Goal: Task Accomplishment & Management: Manage account settings

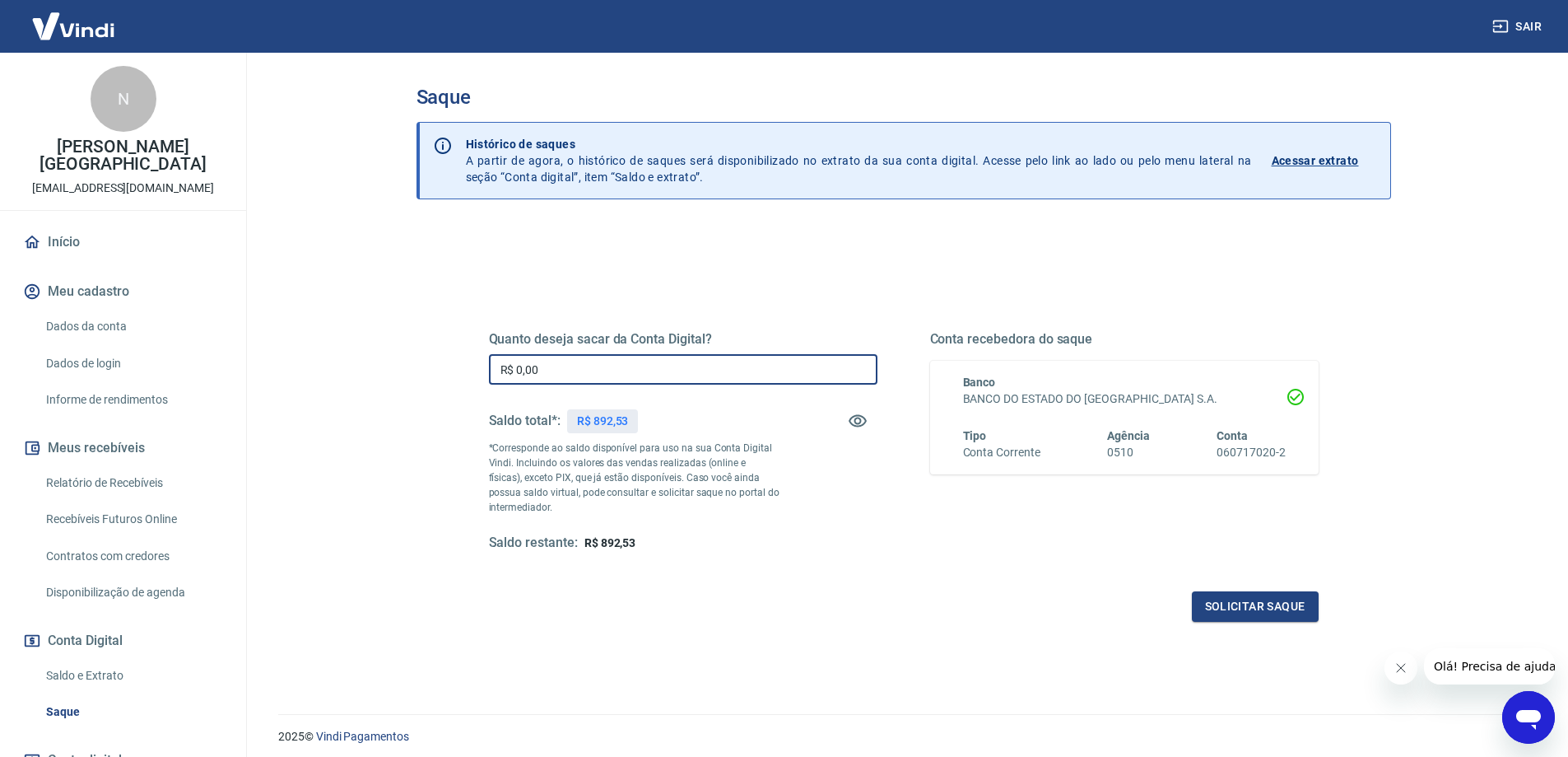
drag, startPoint x: 645, startPoint y: 371, endPoint x: 351, endPoint y: 338, distance: 295.8
click at [347, 350] on main "Saque Histórico de saques A partir de agora, o histórico de saques será disponi…" at bounding box center [903, 405] width 1329 height 704
type input "R$ 892,53"
click at [1276, 617] on button "Solicitar saque" at bounding box center [1255, 606] width 127 height 30
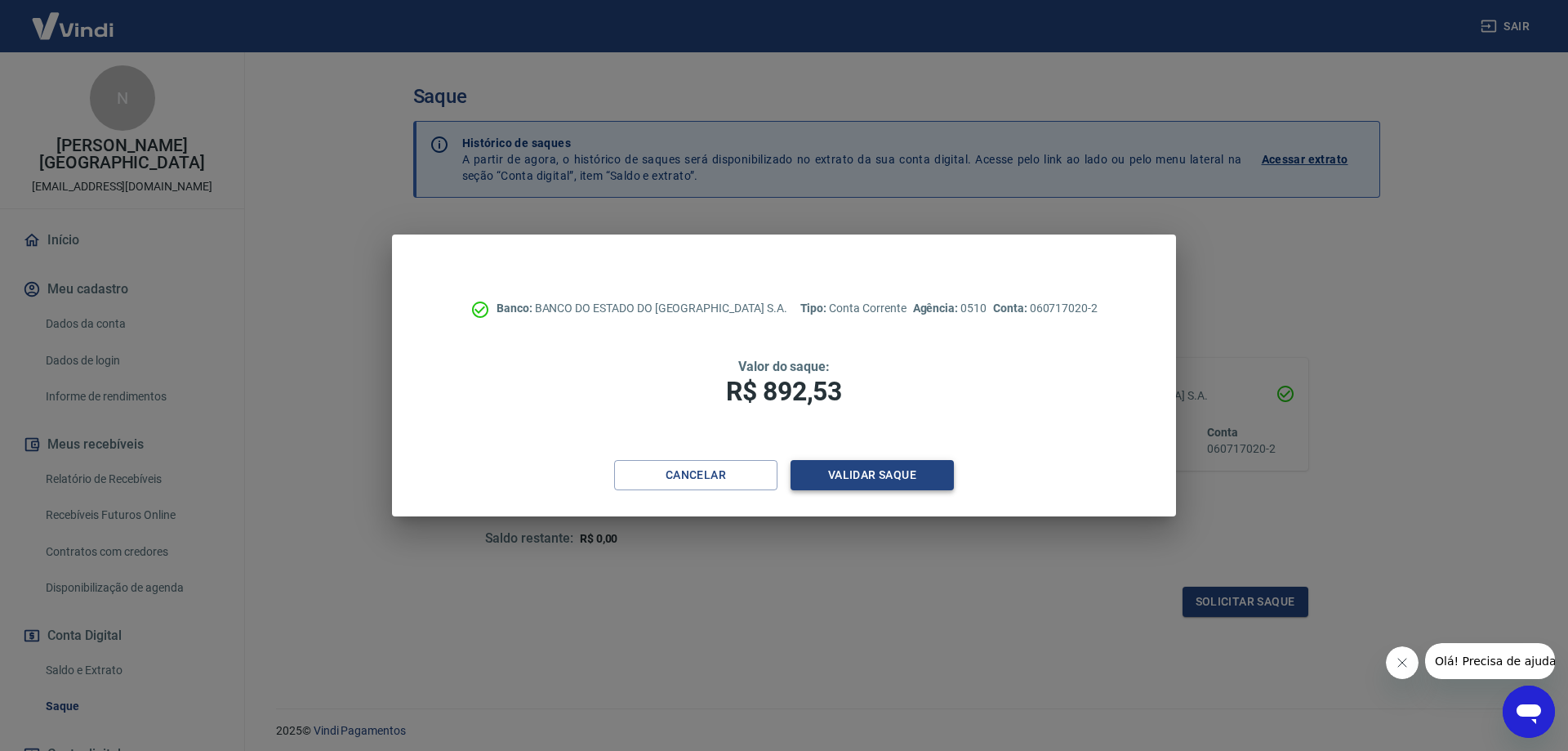
click at [886, 477] on button "Validar saque" at bounding box center [871, 474] width 163 height 30
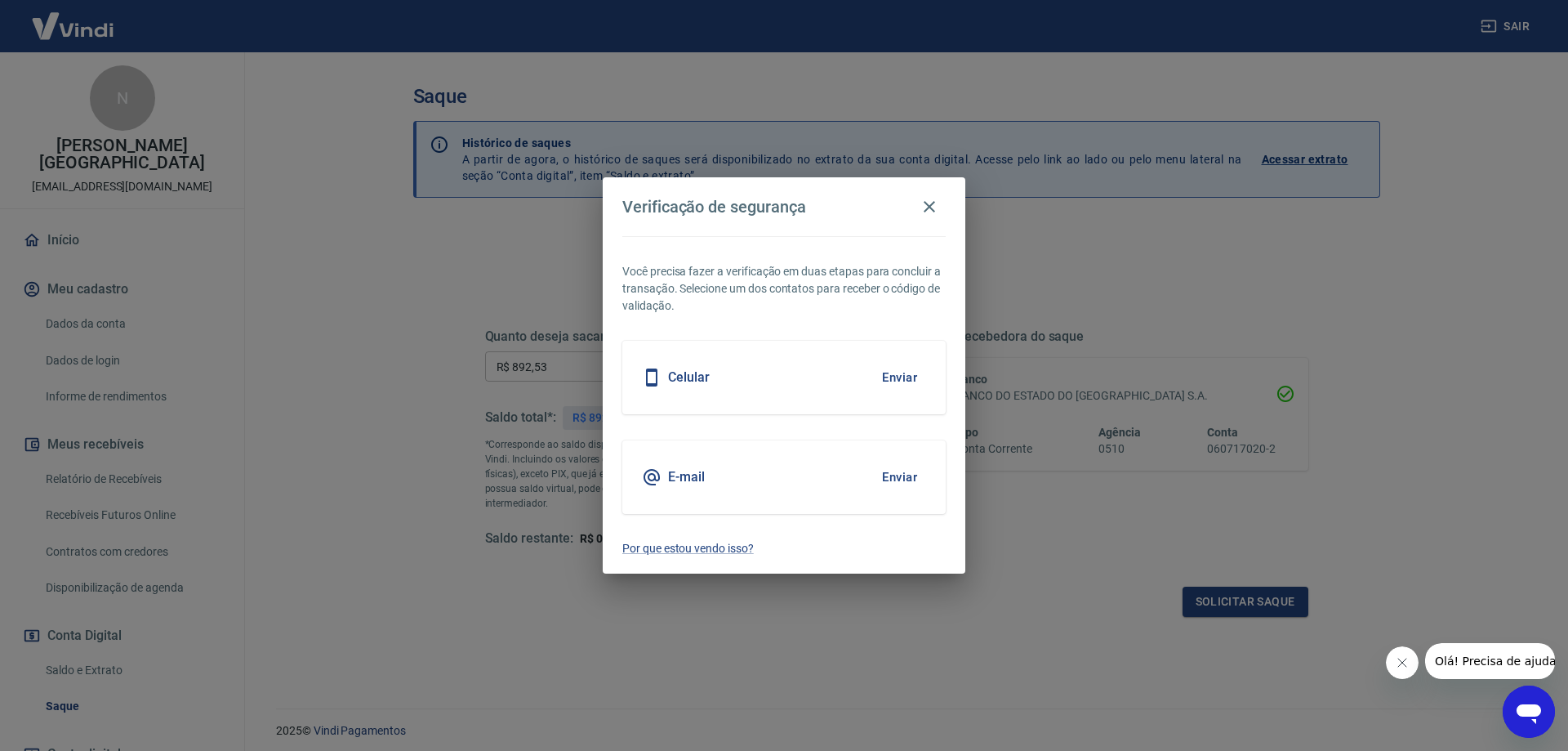
click at [891, 477] on button "Enviar" at bounding box center [900, 477] width 53 height 34
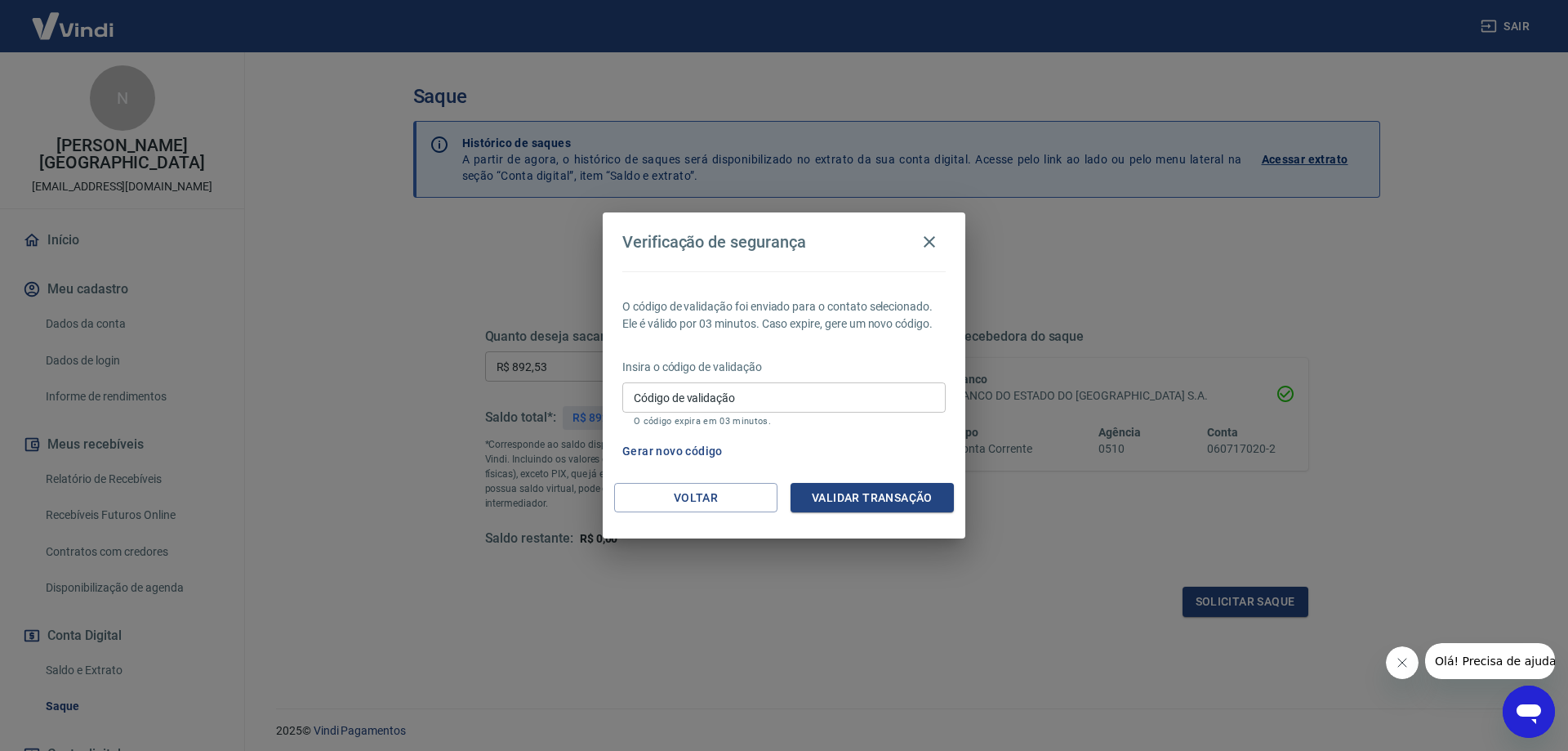
click at [867, 404] on input "Código de validação" at bounding box center [784, 397] width 323 height 30
click at [855, 653] on div "Verificação de segurança O código de validação foi enviado para o contato selec…" at bounding box center [784, 375] width 1568 height 751
click at [640, 448] on button "Gerar novo código" at bounding box center [672, 451] width 114 height 30
click at [684, 510] on button "Voltar" at bounding box center [695, 498] width 163 height 30
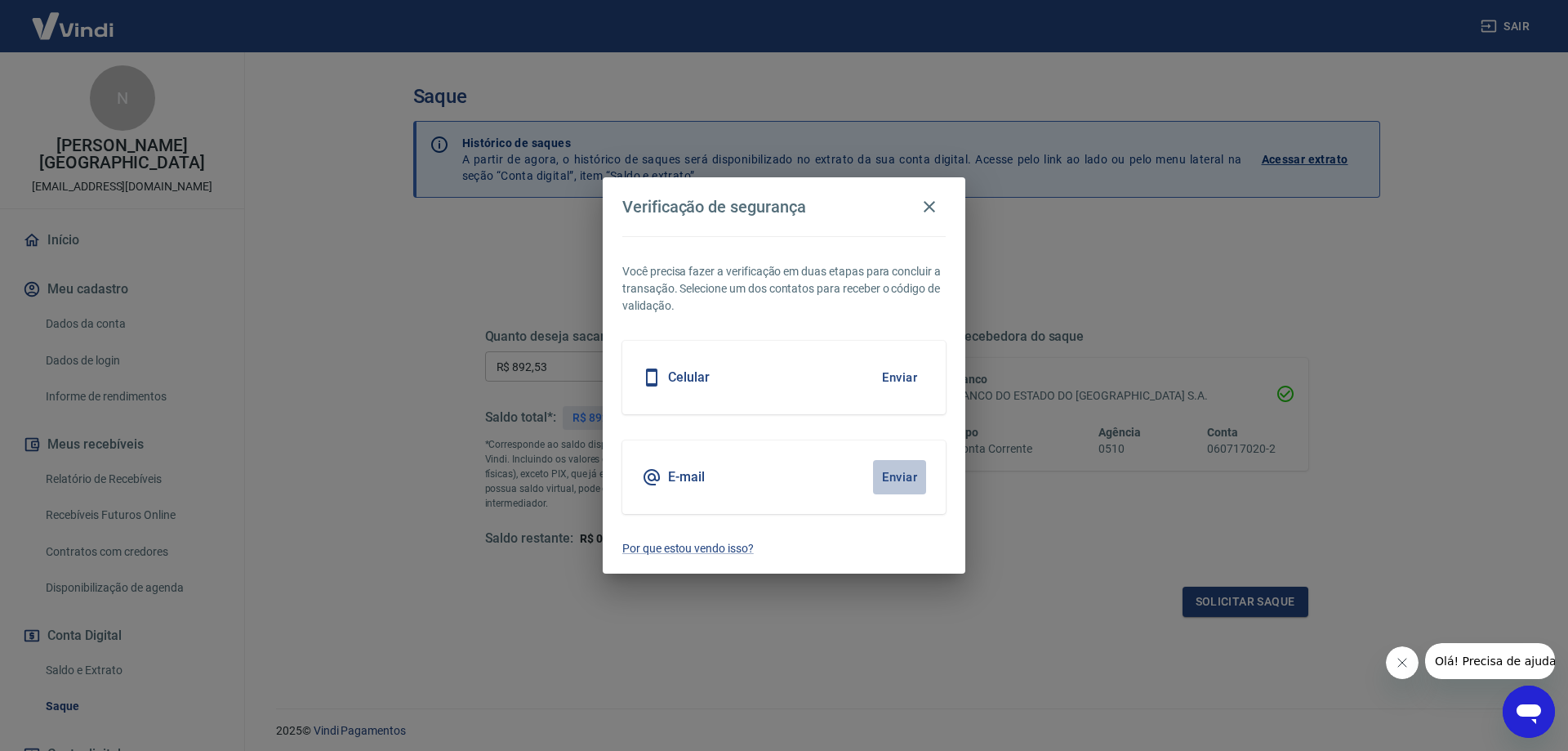
click at [901, 477] on button "Enviar" at bounding box center [900, 477] width 53 height 34
click at [906, 474] on button "Enviar" at bounding box center [900, 477] width 53 height 34
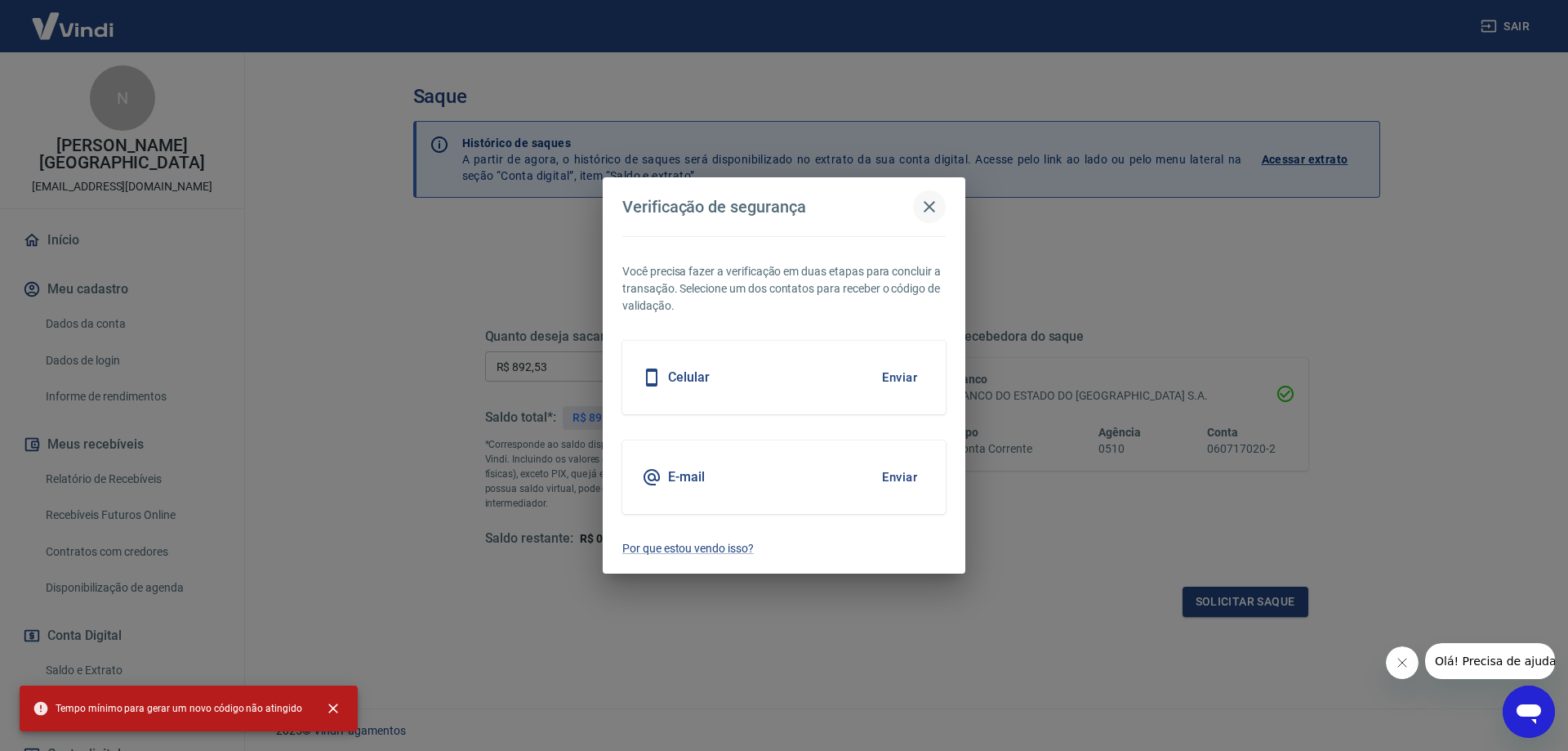
click at [925, 197] on icon "button" at bounding box center [929, 206] width 20 height 20
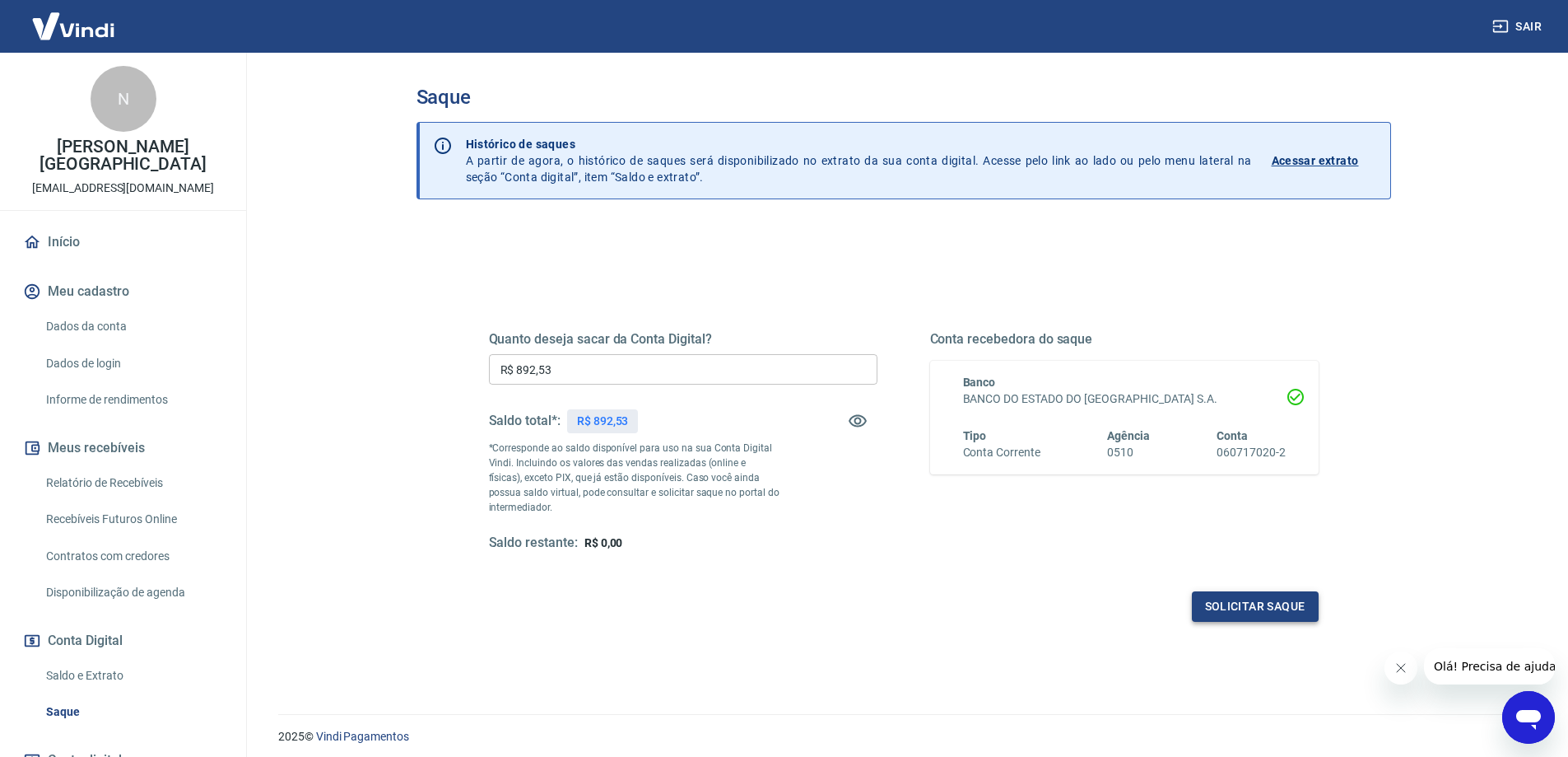
click at [1231, 601] on button "Solicitar saque" at bounding box center [1255, 606] width 127 height 30
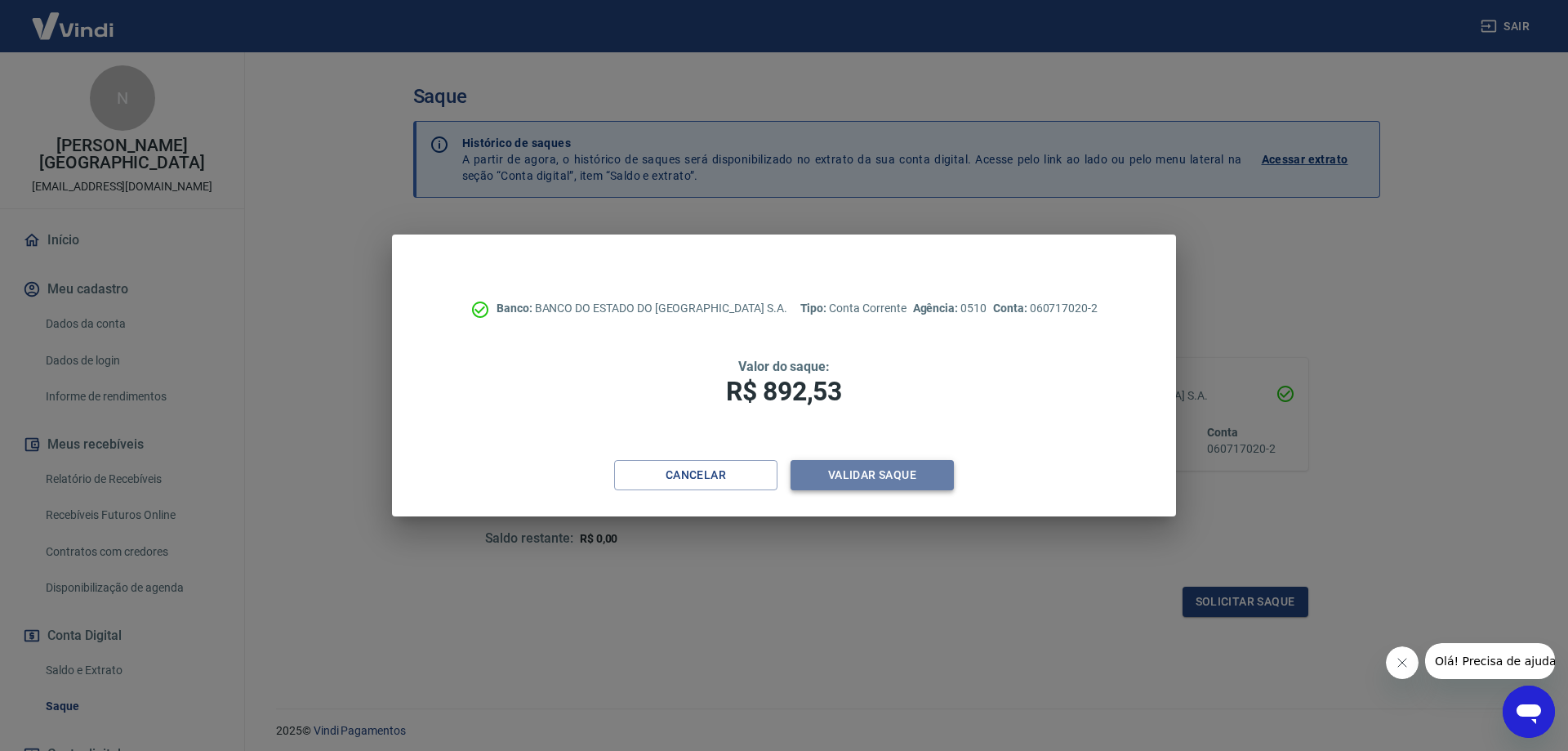
click at [889, 474] on button "Validar saque" at bounding box center [871, 474] width 163 height 30
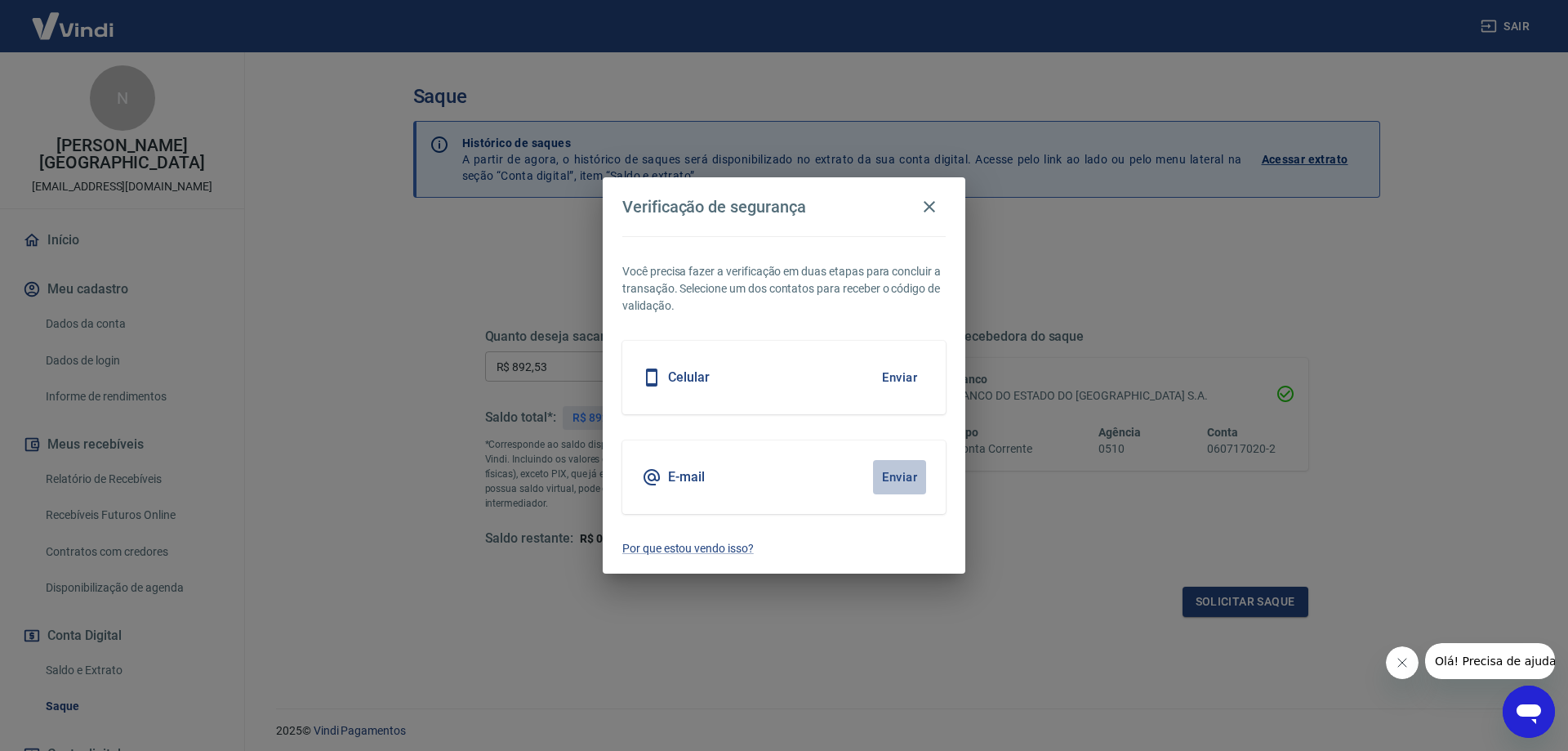
click at [902, 476] on button "Enviar" at bounding box center [900, 477] width 53 height 34
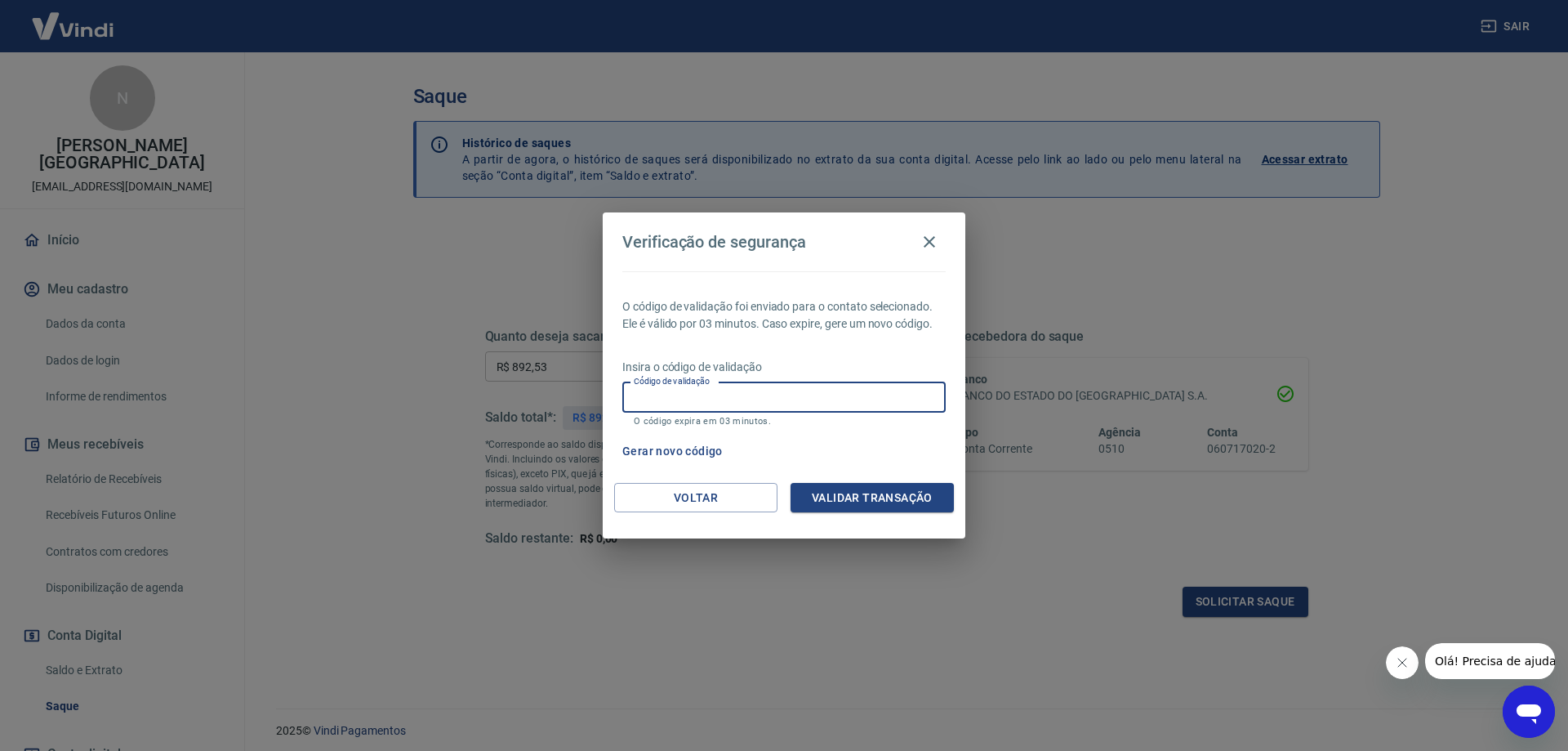
click at [828, 392] on input "Código de validação" at bounding box center [784, 397] width 323 height 30
type input "229522"
click at [860, 503] on button "Validar transação" at bounding box center [871, 498] width 163 height 30
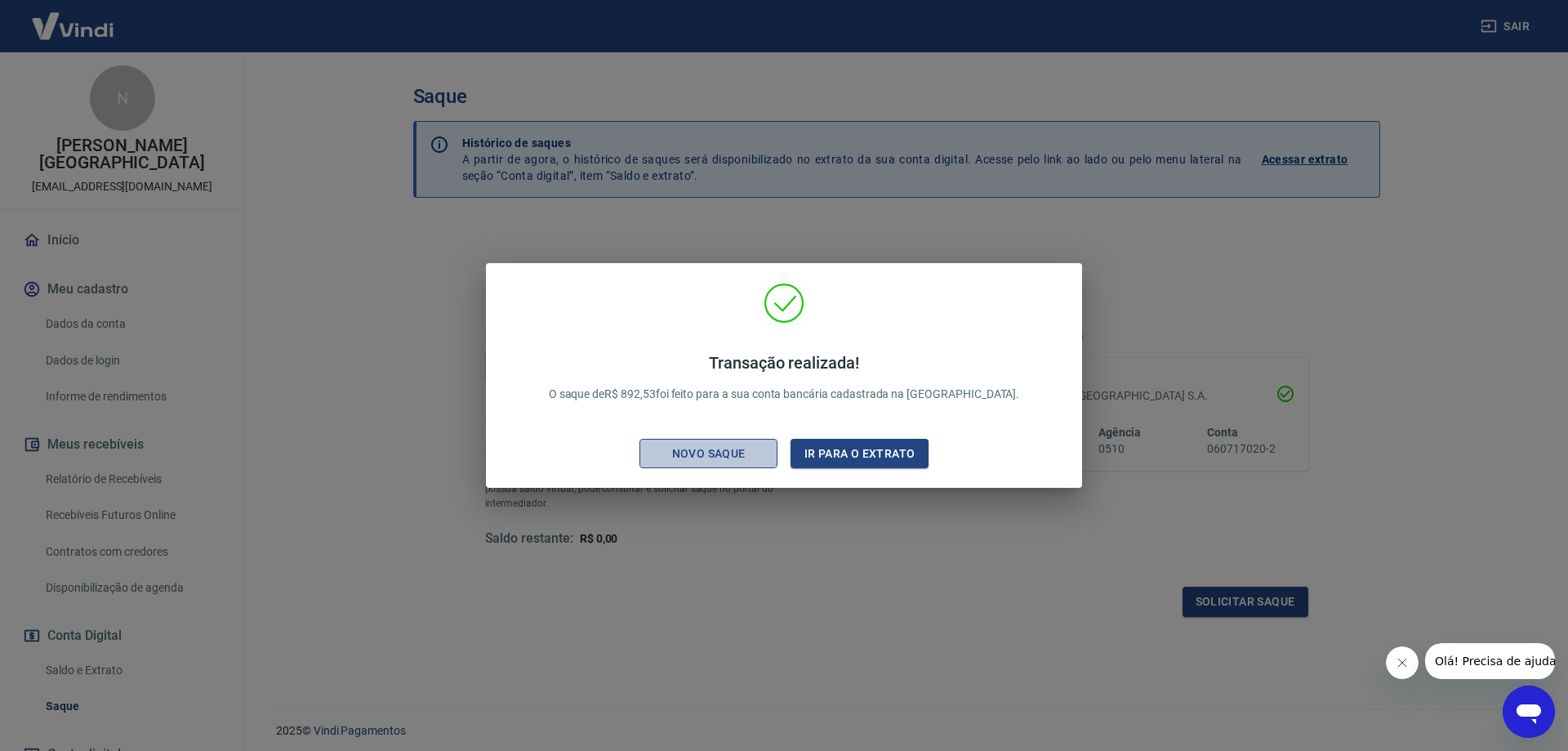
click at [729, 450] on div "Novo saque" at bounding box center [709, 454] width 113 height 21
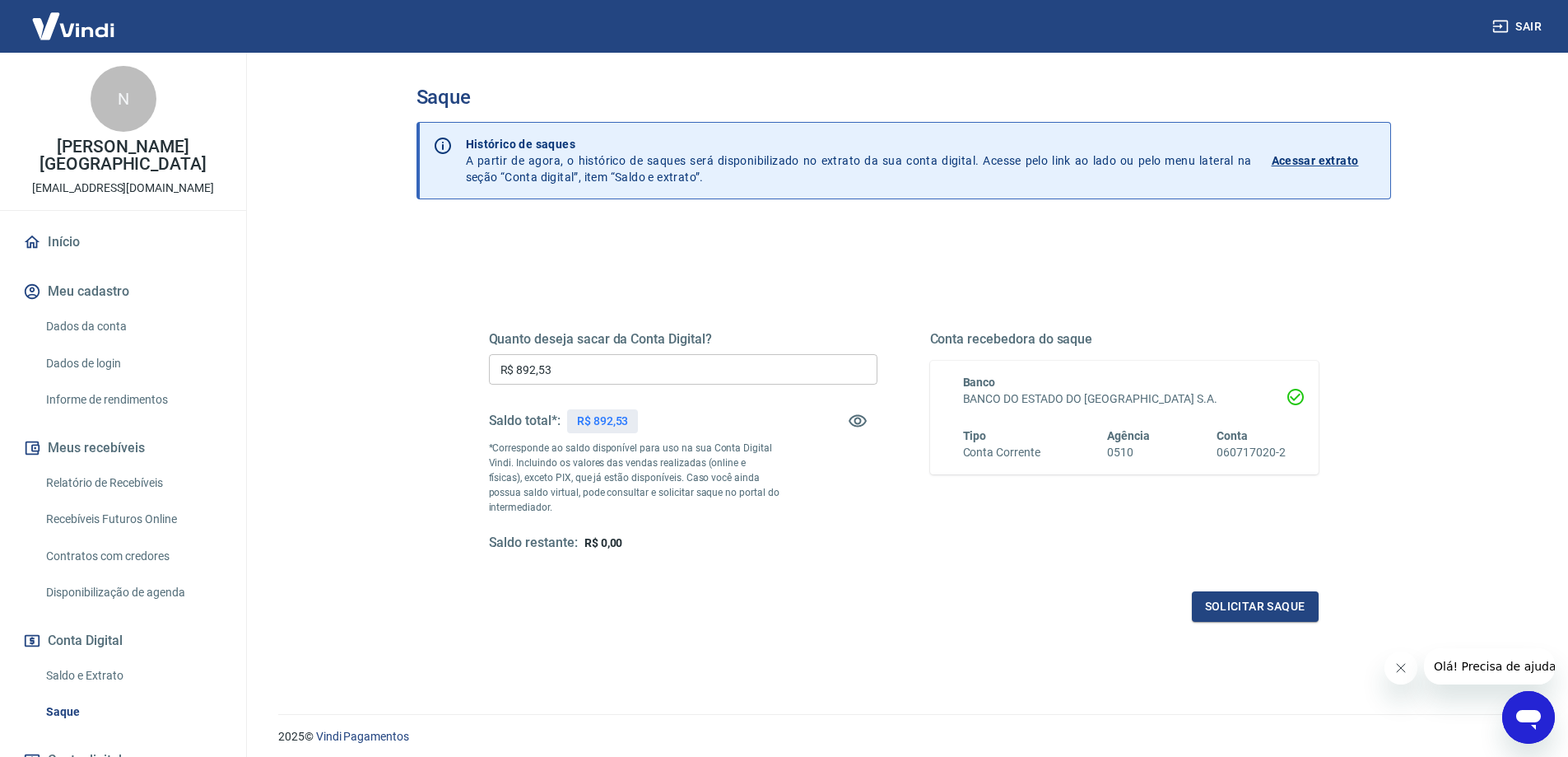
click at [135, 224] on link "Início" at bounding box center [123, 242] width 207 height 37
